Goal: Task Accomplishment & Management: Manage account settings

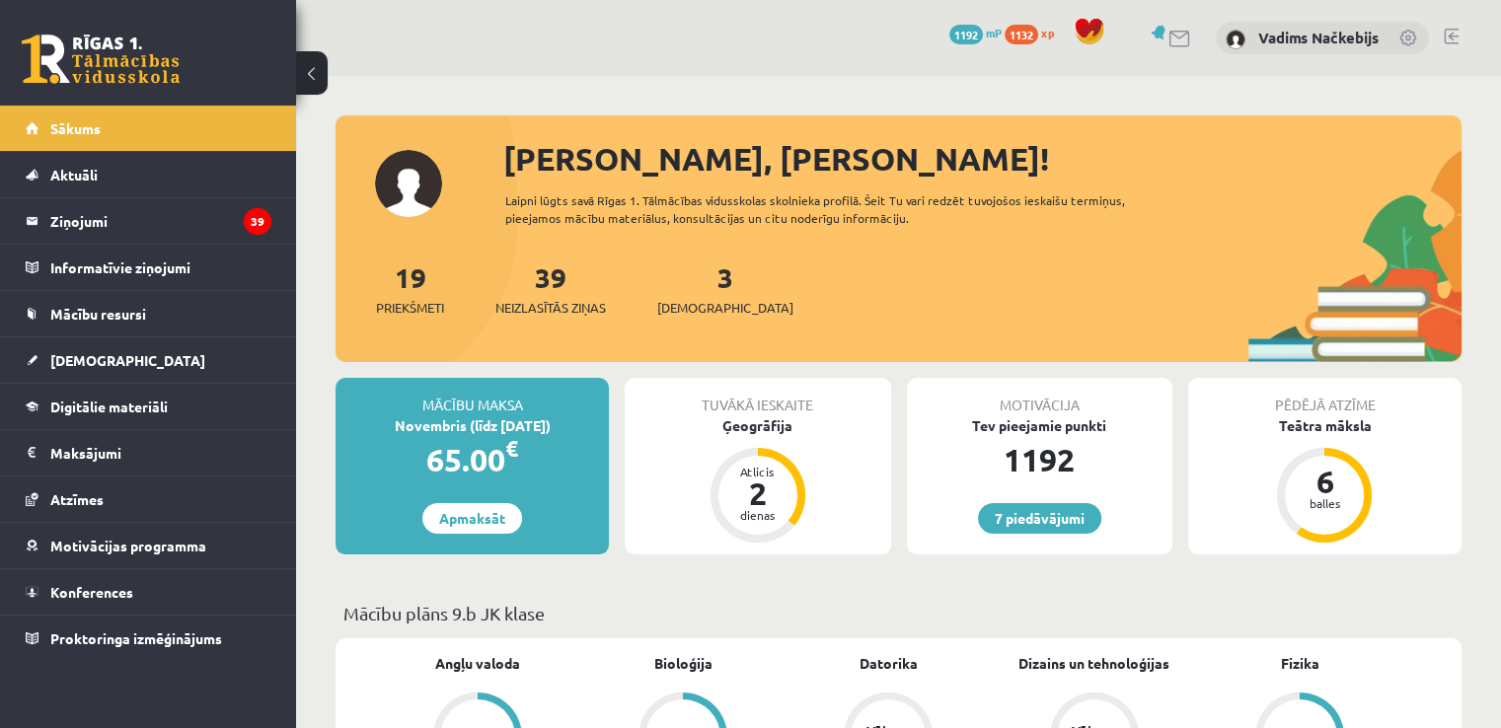
click at [1452, 37] on link at bounding box center [1451, 37] width 15 height 16
